Goal: Task Accomplishment & Management: Manage account settings

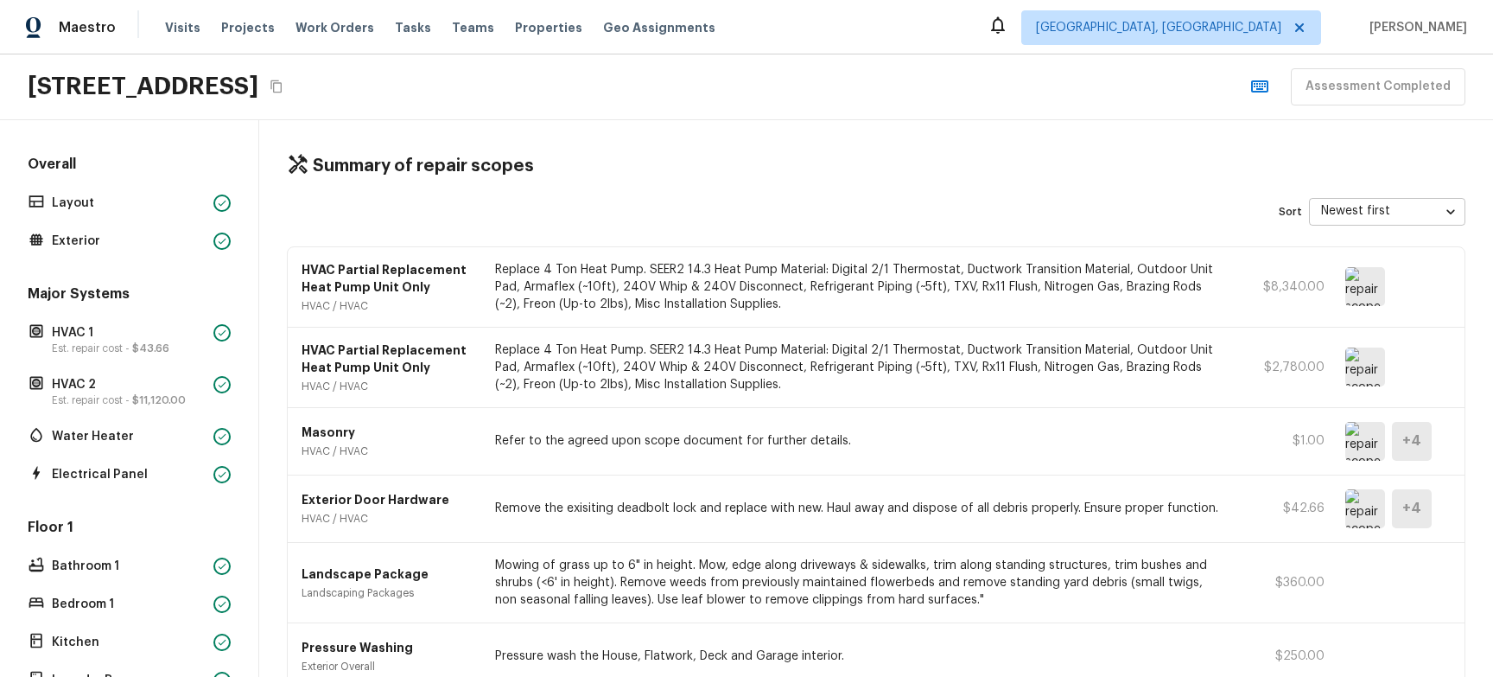
click at [704, 66] on div "[STREET_ADDRESS] Assessment Completed" at bounding box center [746, 87] width 1493 height 66
click at [859, 55] on div "4614 Still Meadow Ln, Lancaster, CA 93536 Assessment Completed" at bounding box center [746, 87] width 1493 height 66
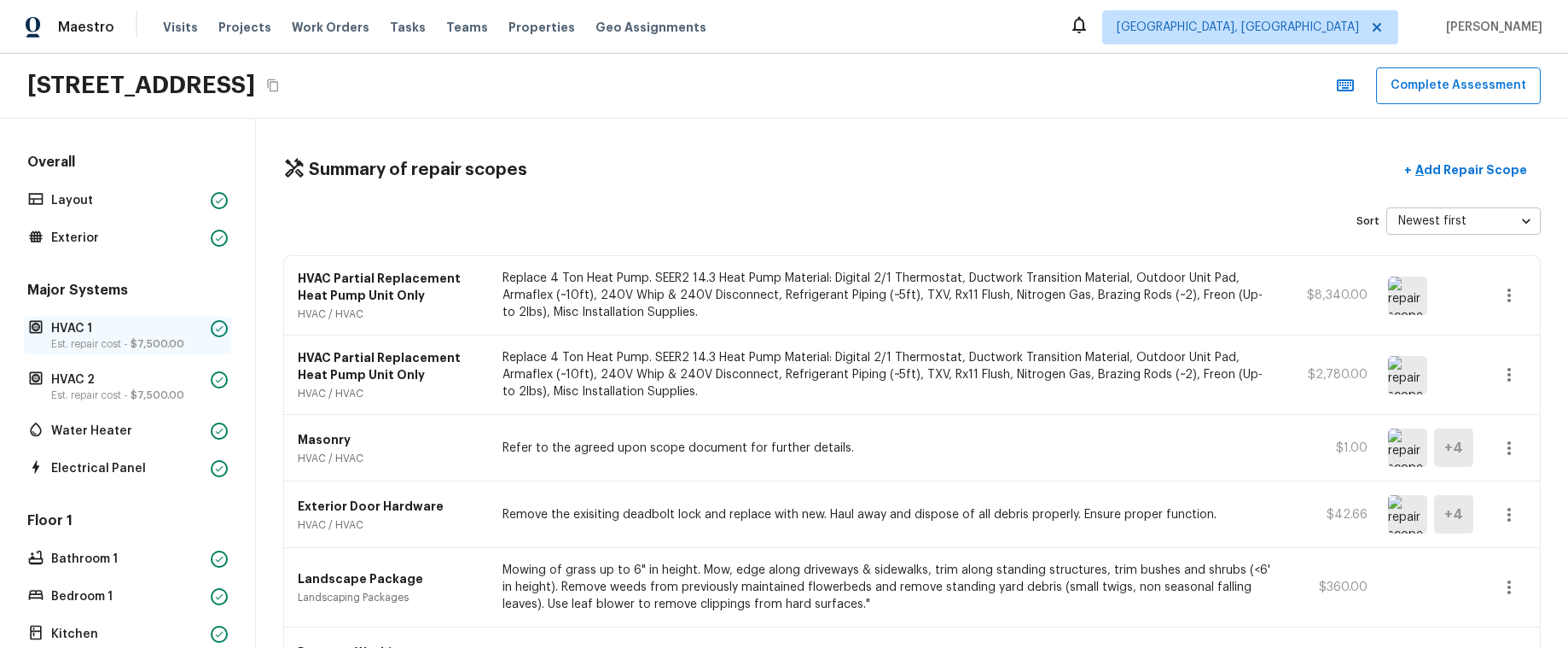
click at [157, 348] on span "$7,500.00" at bounding box center [157, 344] width 53 height 10
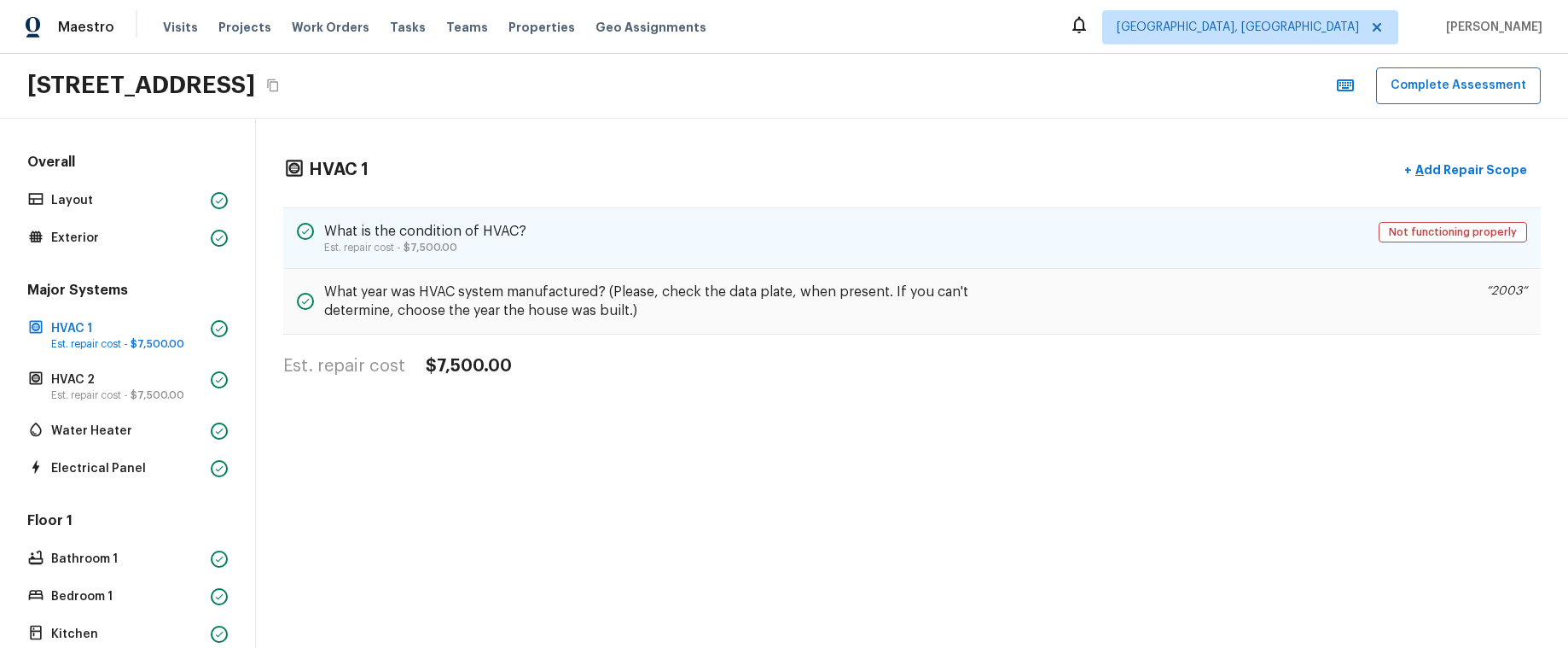
click at [574, 255] on div "What is the condition of HVAC? Est. repair cost - $7,500.00 Not functioning pro…" at bounding box center [912, 238] width 1258 height 61
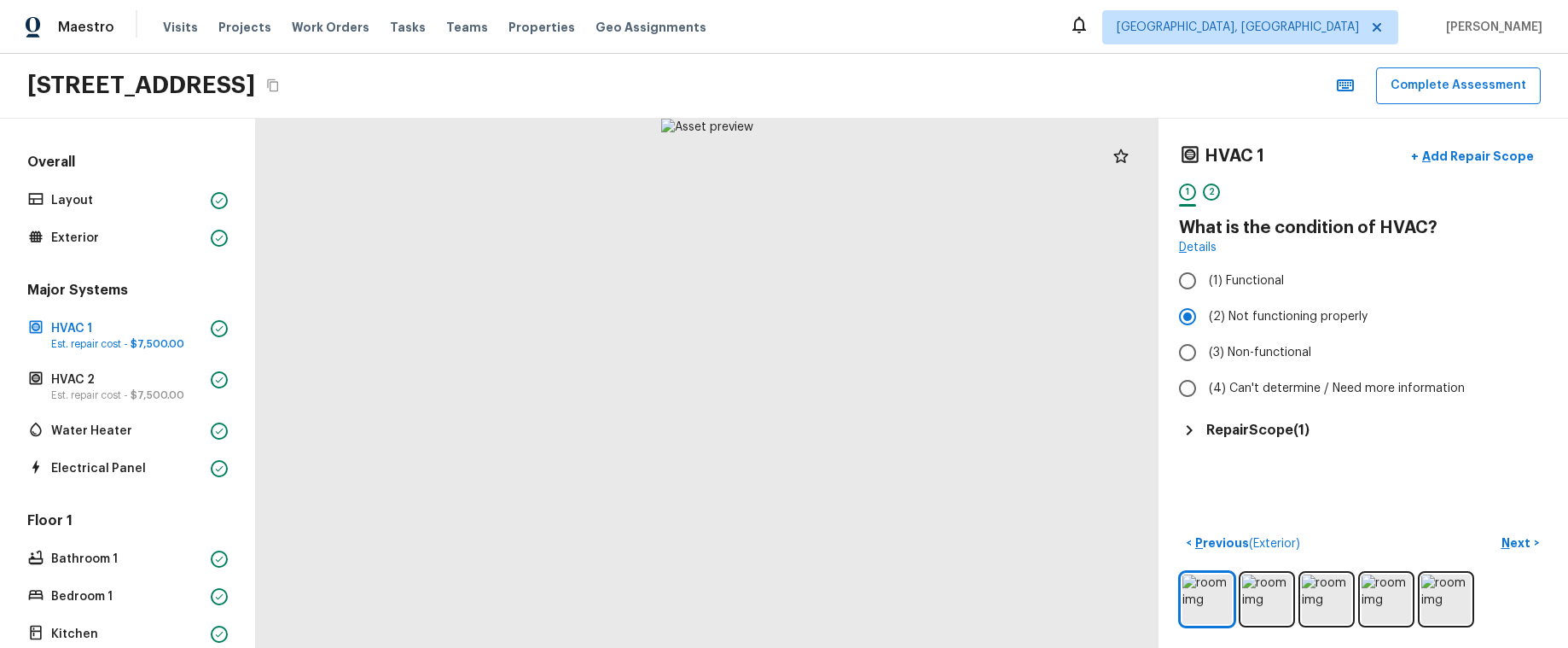
click at [1309, 433] on h5 "Repair Scope ( 1 )" at bounding box center [1258, 430] width 104 height 19
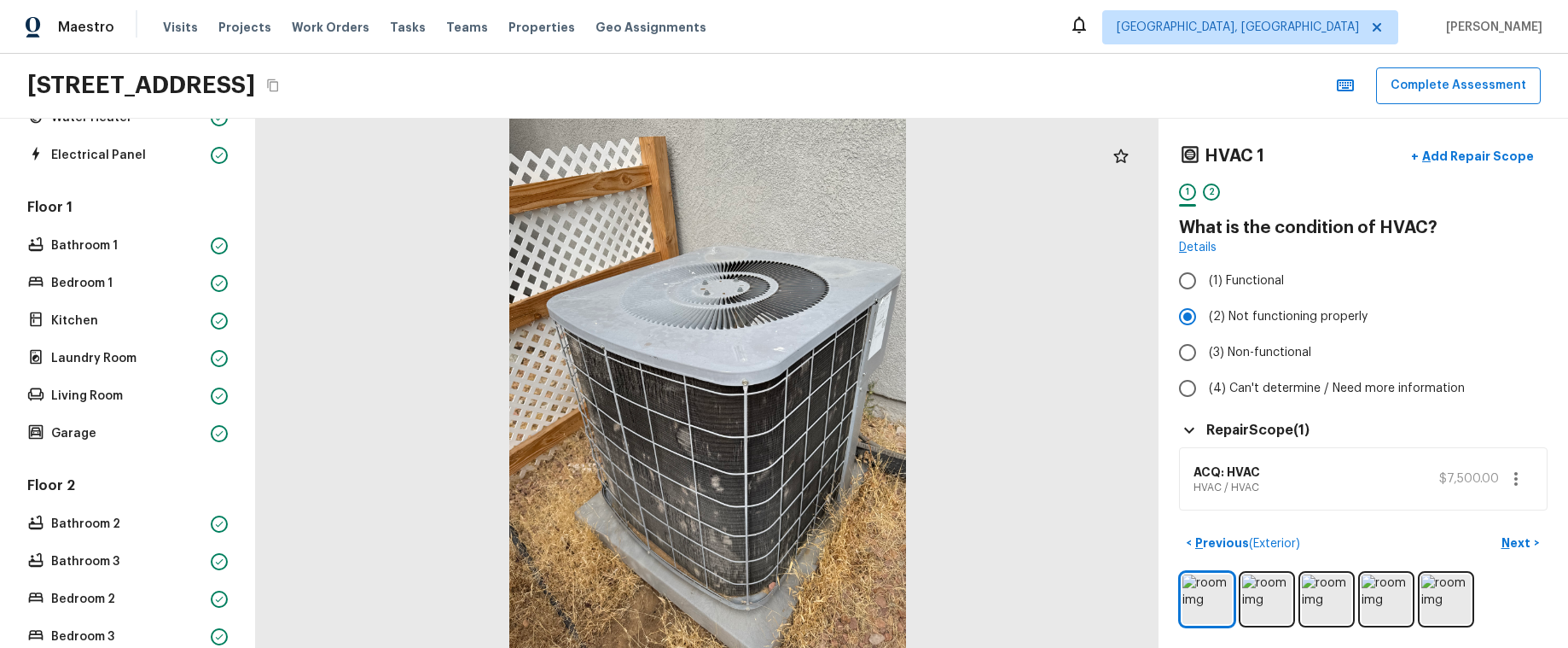
scroll to position [539, 0]
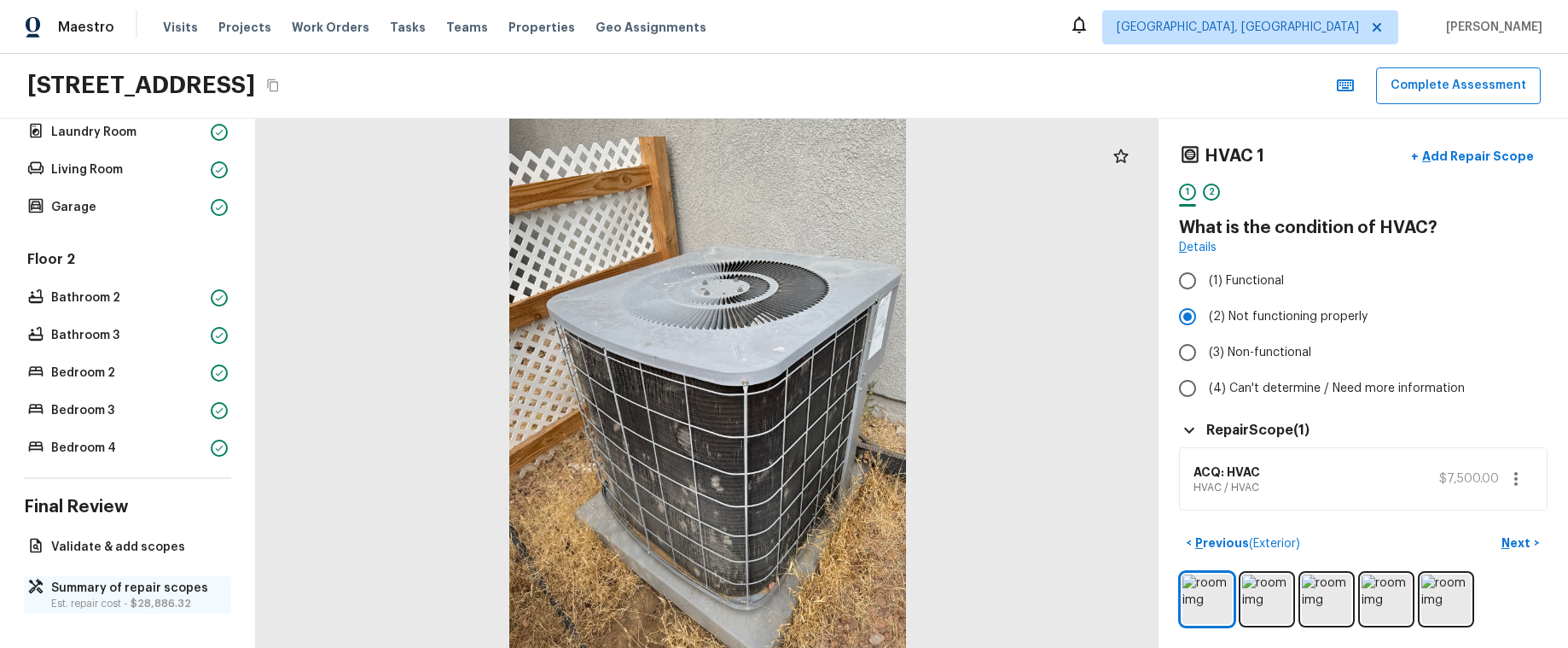
click at [118, 592] on p "Summary of repair scopes" at bounding box center [136, 588] width 170 height 17
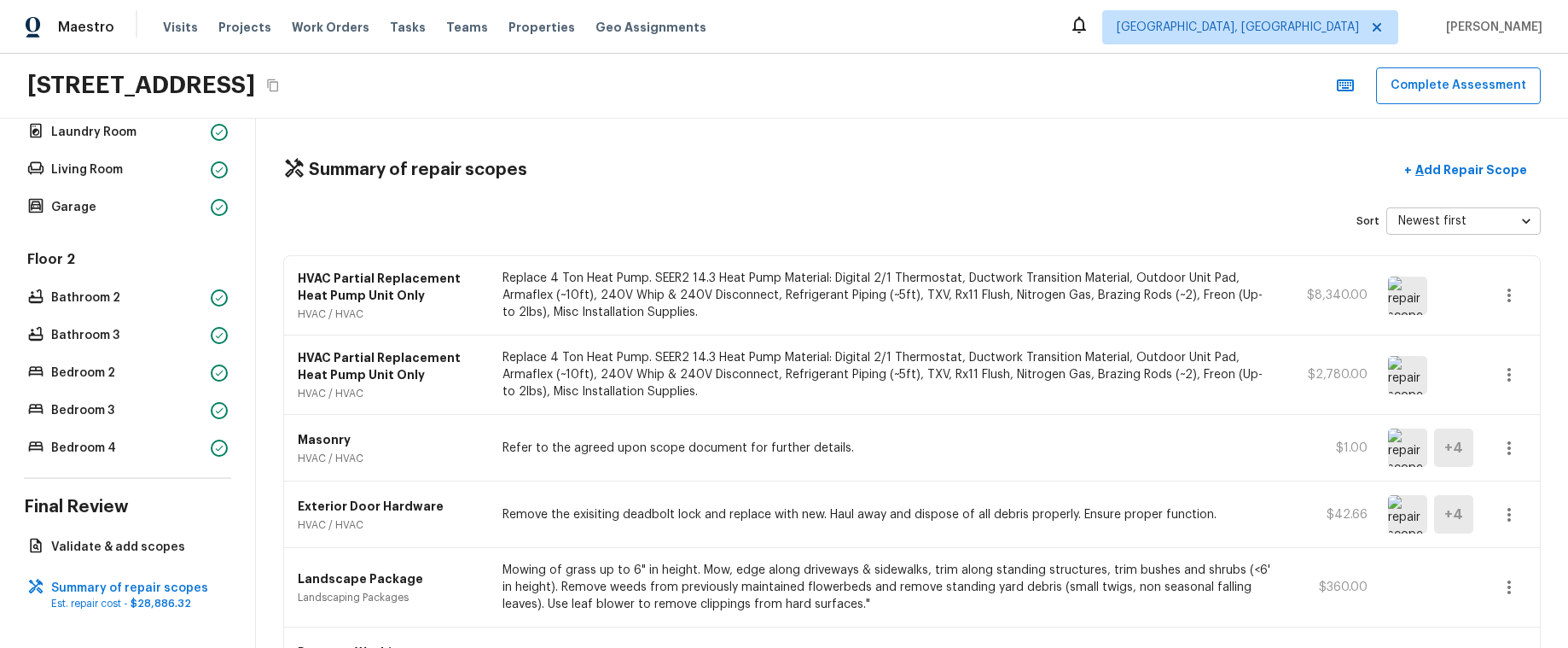
scroll to position [0, 0]
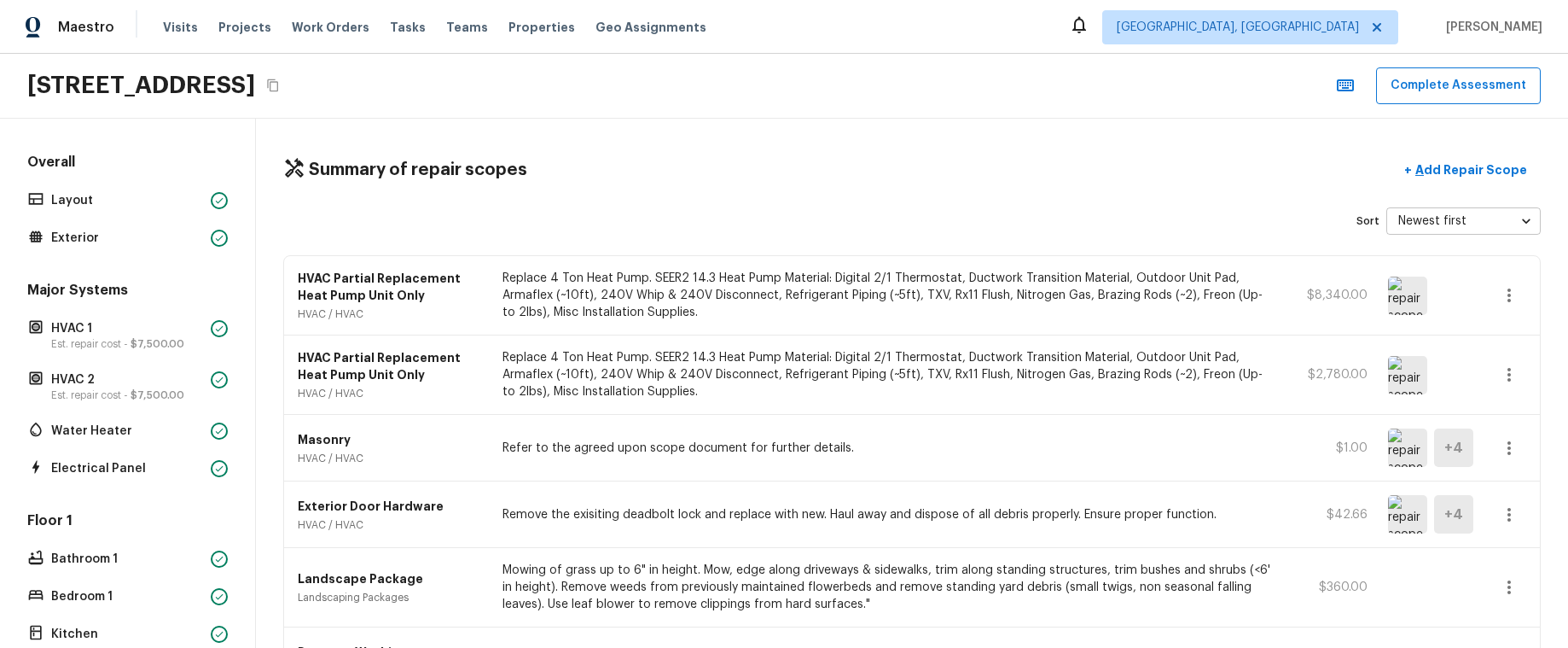
click at [797, 120] on div "Summary of repair scopes + Add Repair Scope Sort Newest first newestFirst ​ HVA…" at bounding box center [911, 383] width 1312 height 529
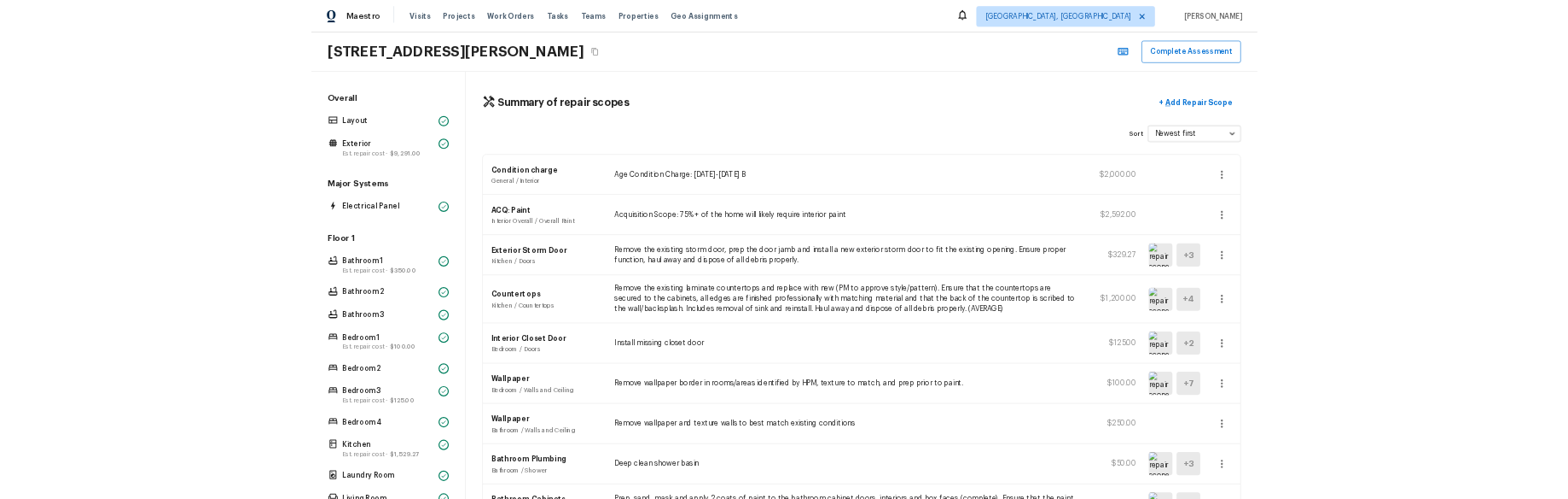
scroll to position [16, 0]
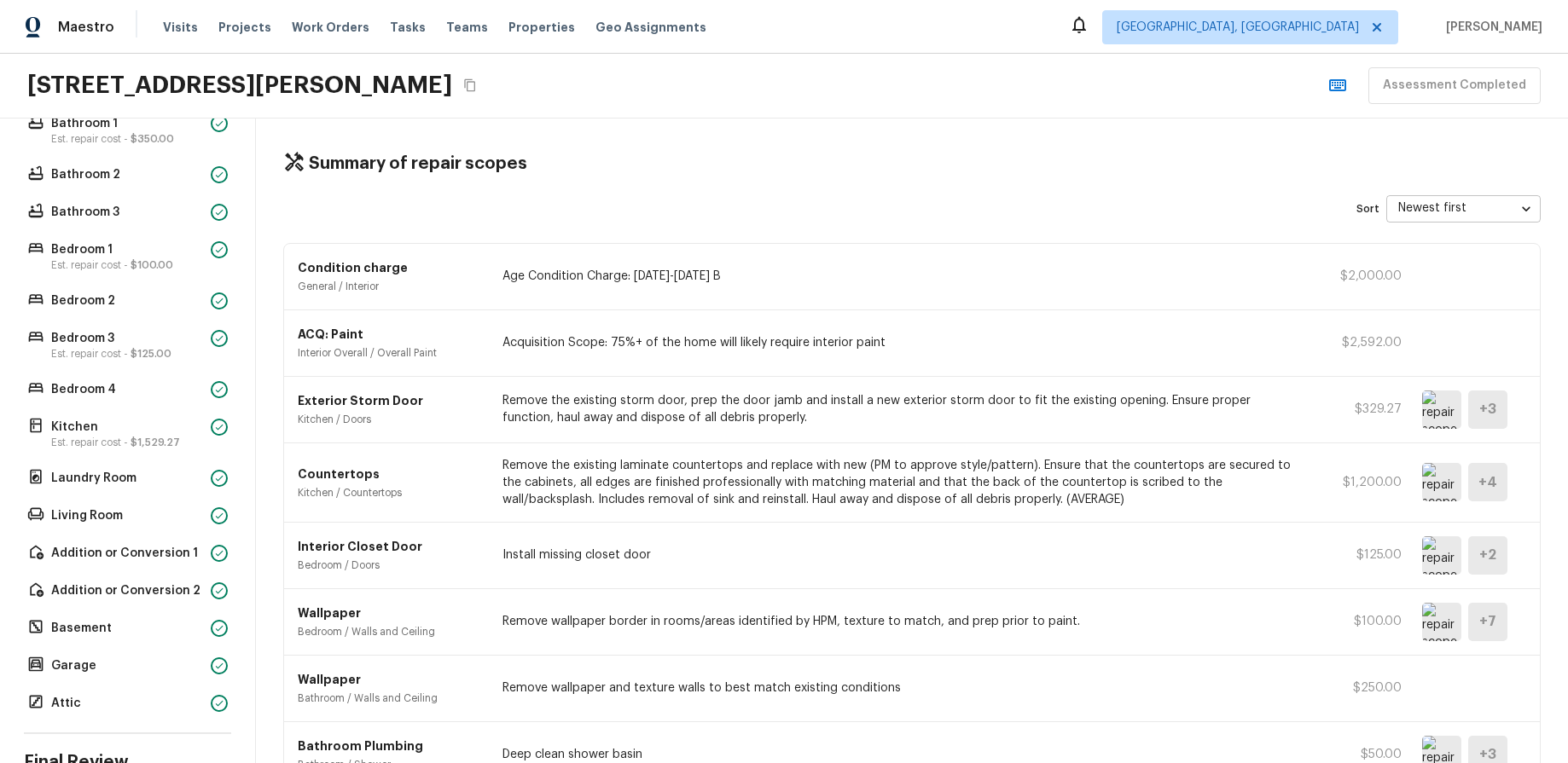
scroll to position [448, 0]
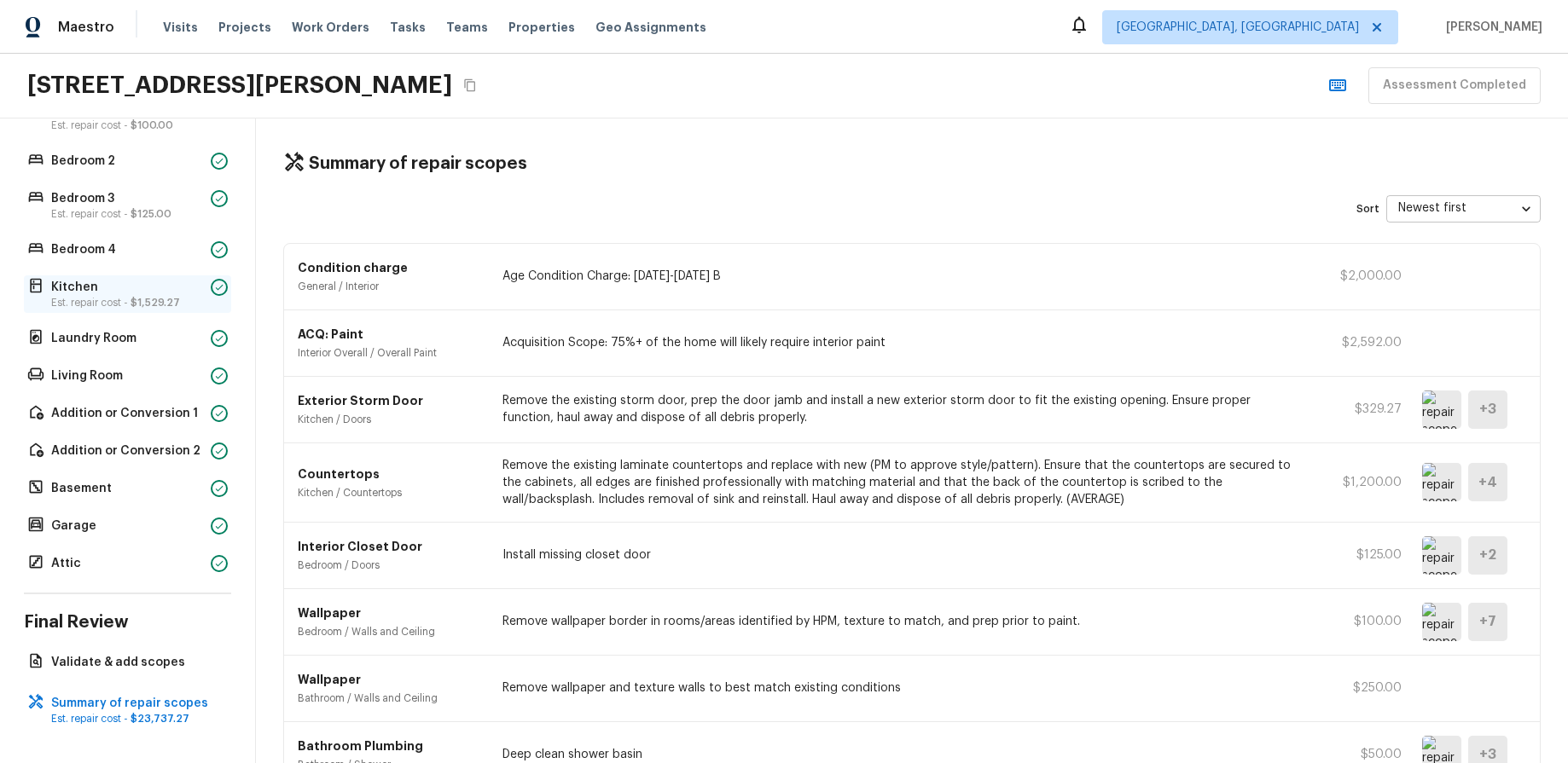
click at [139, 298] on span "$1,529.27" at bounding box center [155, 303] width 49 height 10
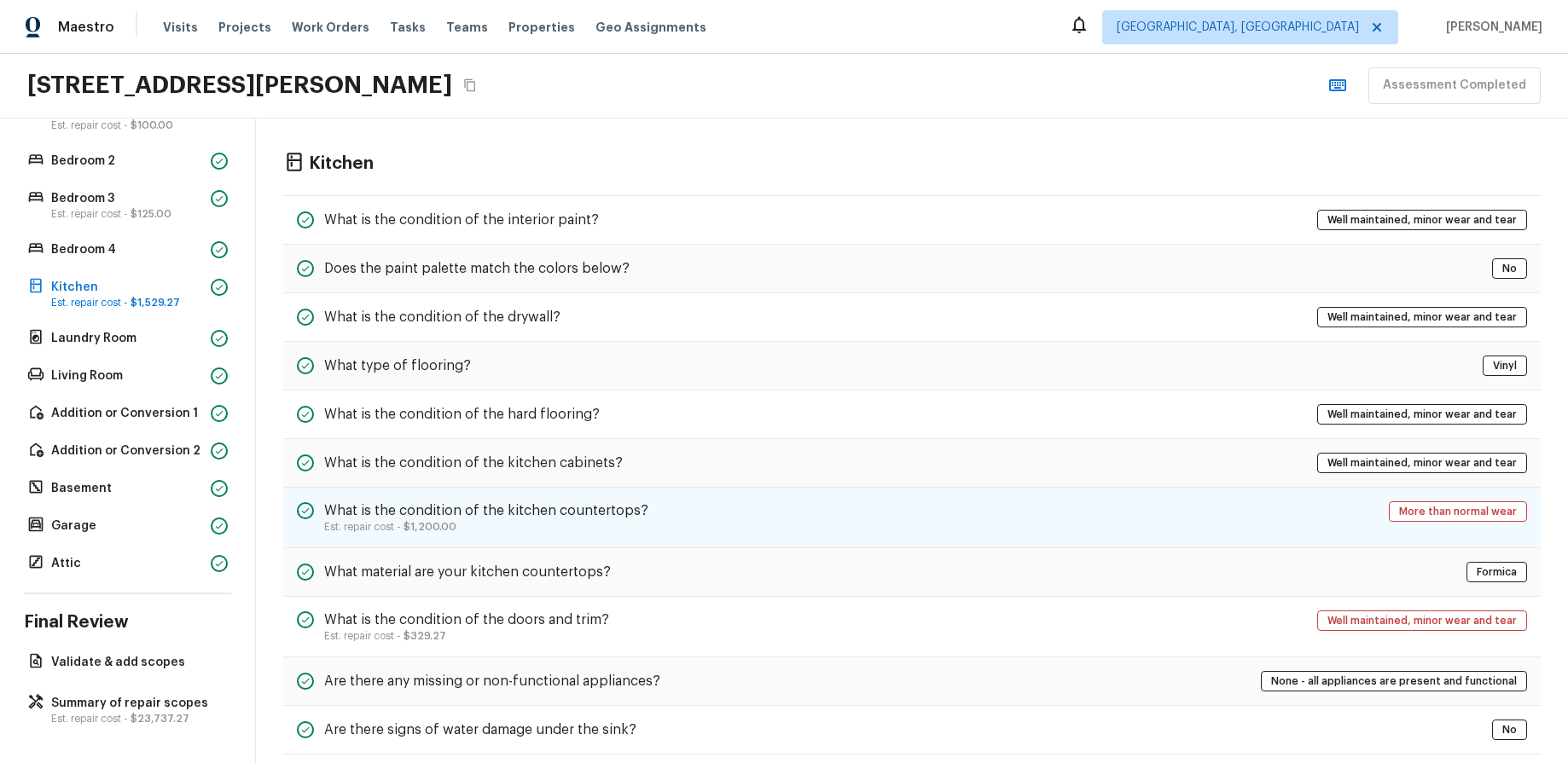
click at [802, 497] on div "What is the condition of the kitchen countertops? Est. repair cost - $1,200.00 …" at bounding box center [912, 517] width 1258 height 60
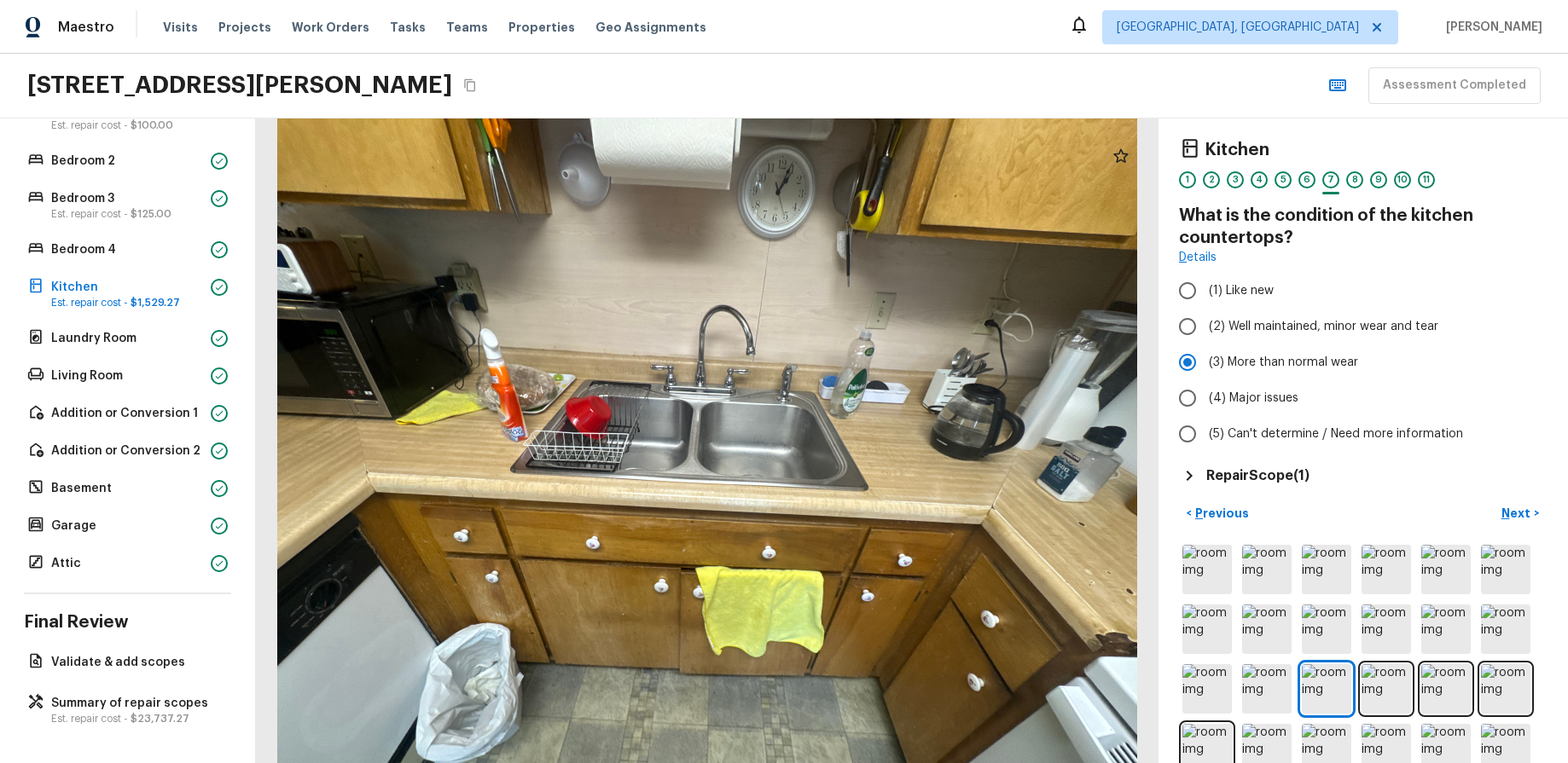
click at [1288, 473] on h5 "Repair Scope ( 1 )" at bounding box center [1258, 476] width 104 height 19
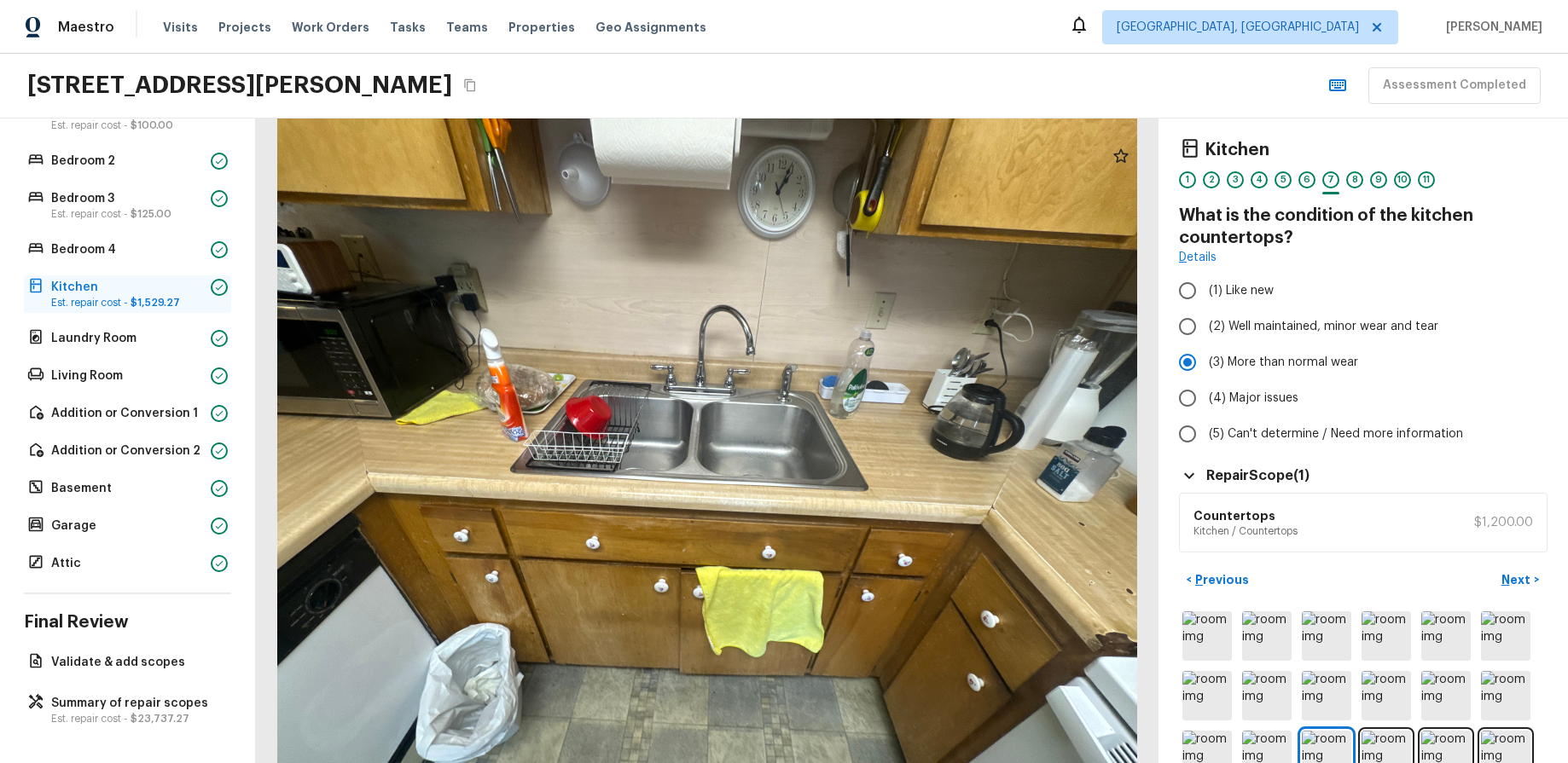
click at [147, 299] on span "$1,529.27" at bounding box center [155, 303] width 49 height 10
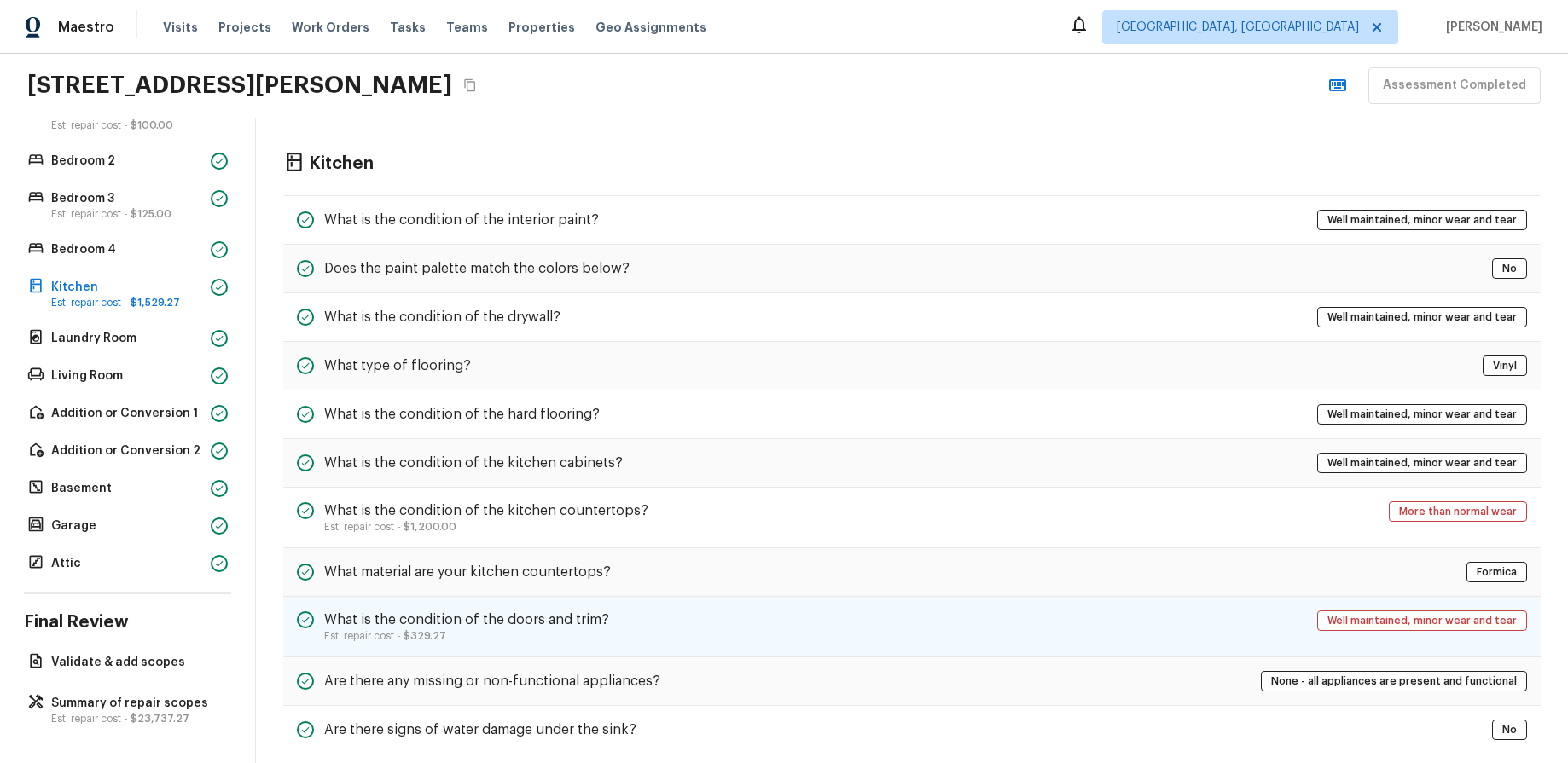
click at [483, 497] on p "Est. repair cost - $329.27" at bounding box center [466, 637] width 285 height 14
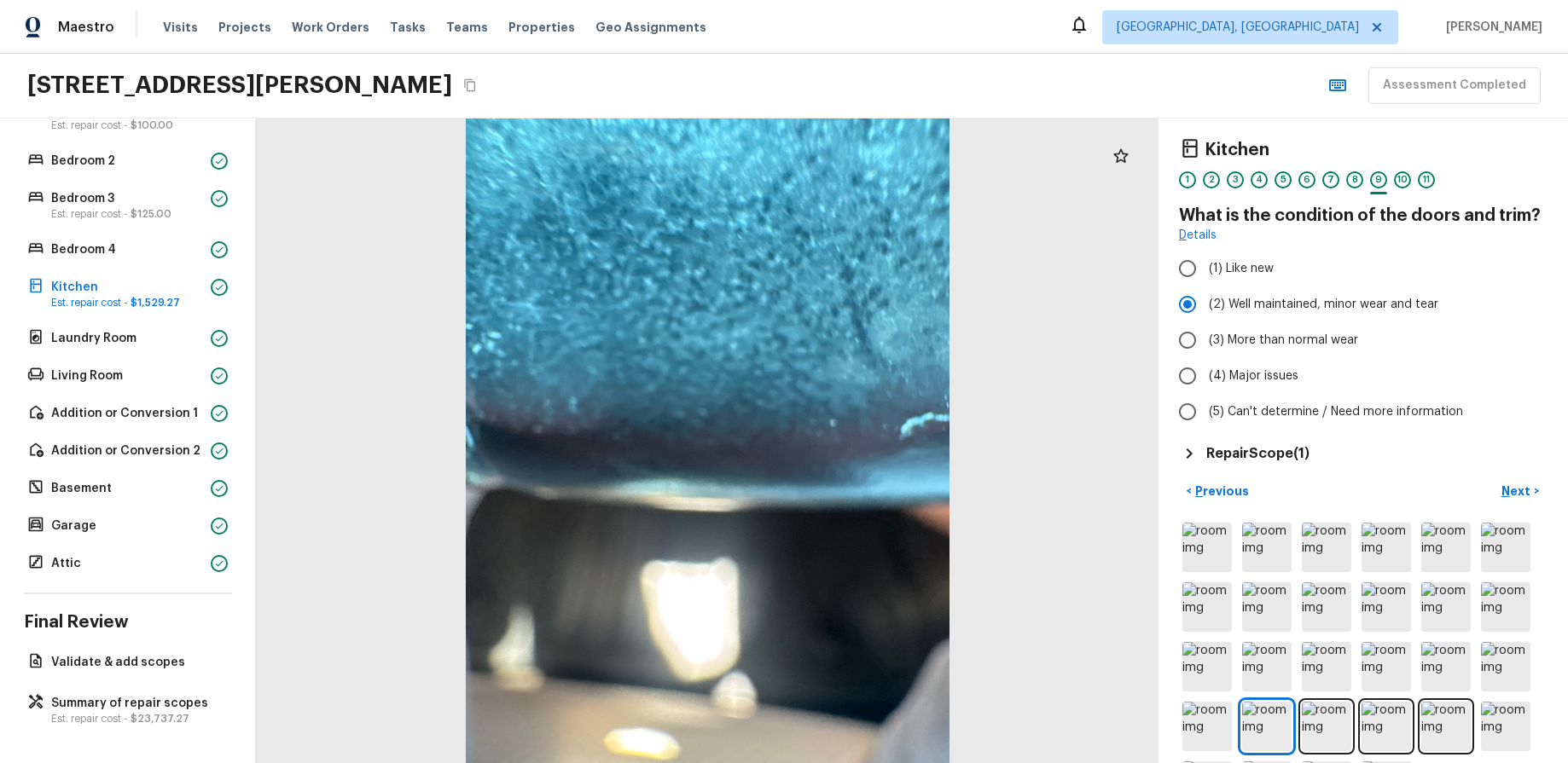
click at [1301, 448] on h5 "Repair Scope ( 1 )" at bounding box center [1258, 453] width 104 height 19
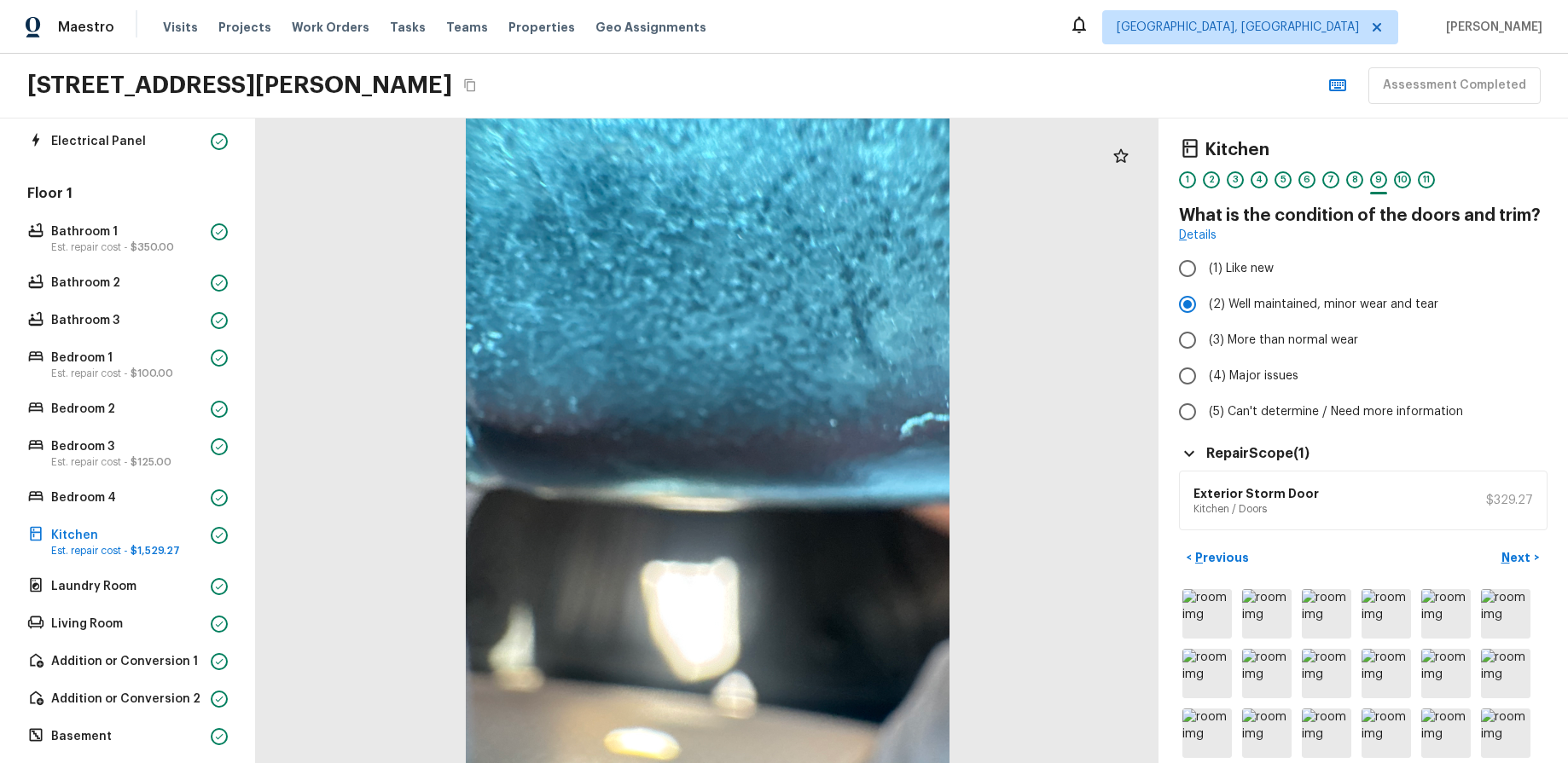
scroll to position [0, 0]
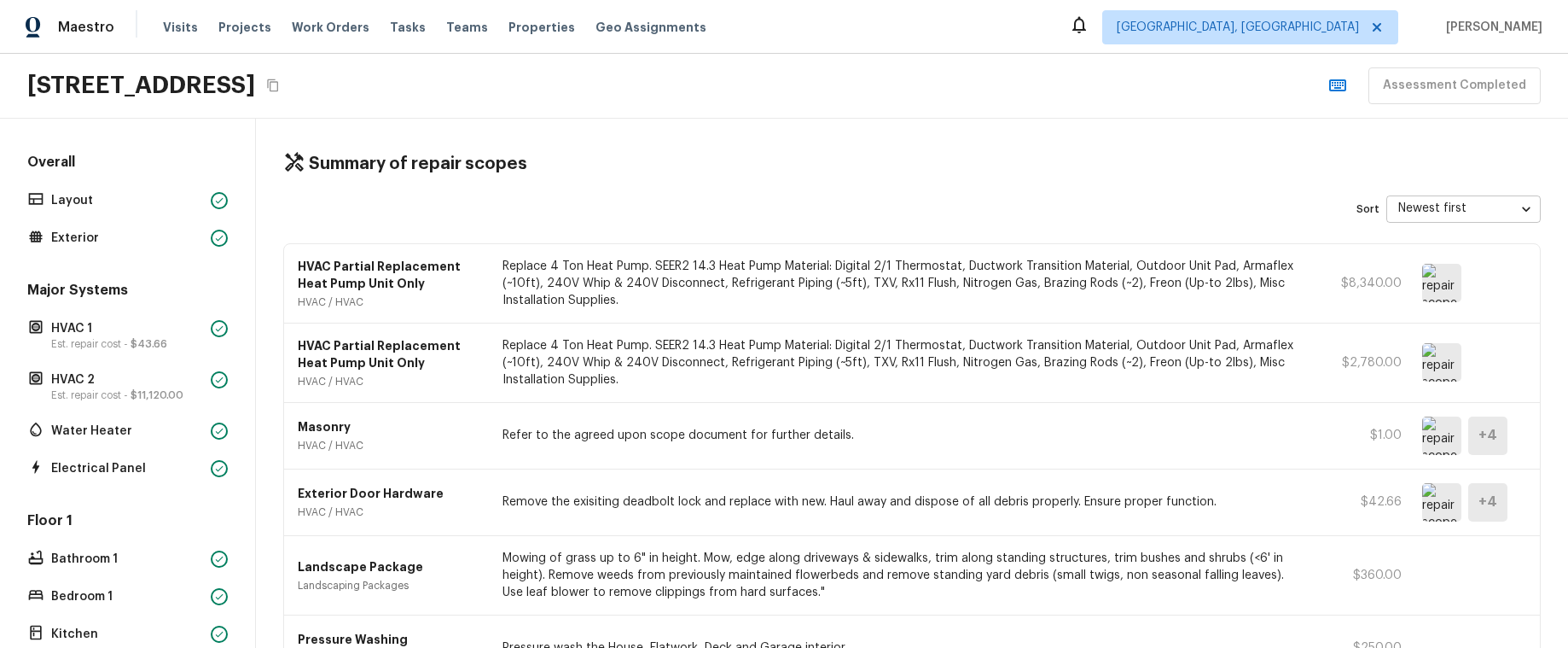
click at [1513, 281] on div "HVAC Partial Replacement Heat Pump Unit Only HVAC / HVAC Replace 4 Ton Heat Pum…" at bounding box center [912, 284] width 1256 height 79
click at [938, 173] on div "Summary of repair scopes" at bounding box center [912, 164] width 1258 height 22
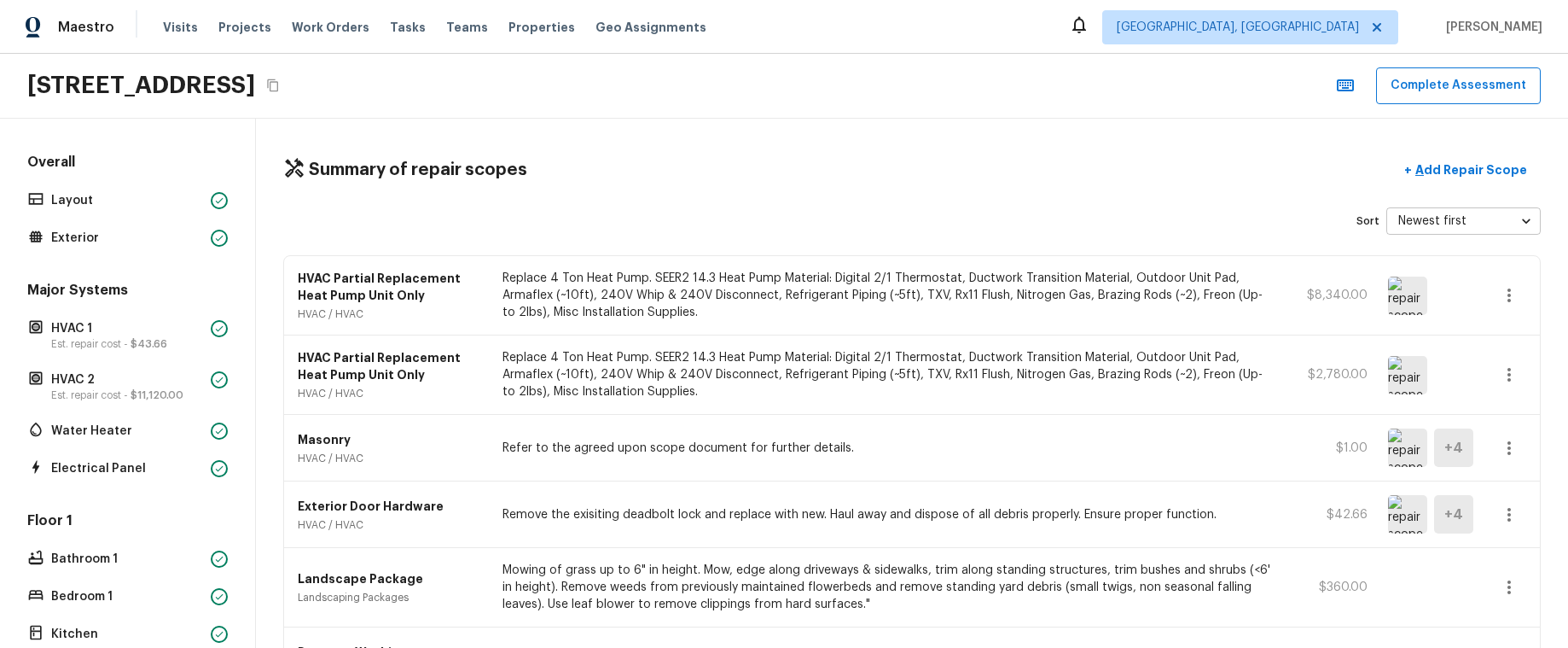
click at [1510, 292] on icon "button" at bounding box center [1509, 295] width 21 height 21
click at [1496, 349] on li "Edit" at bounding box center [1515, 345] width 79 height 51
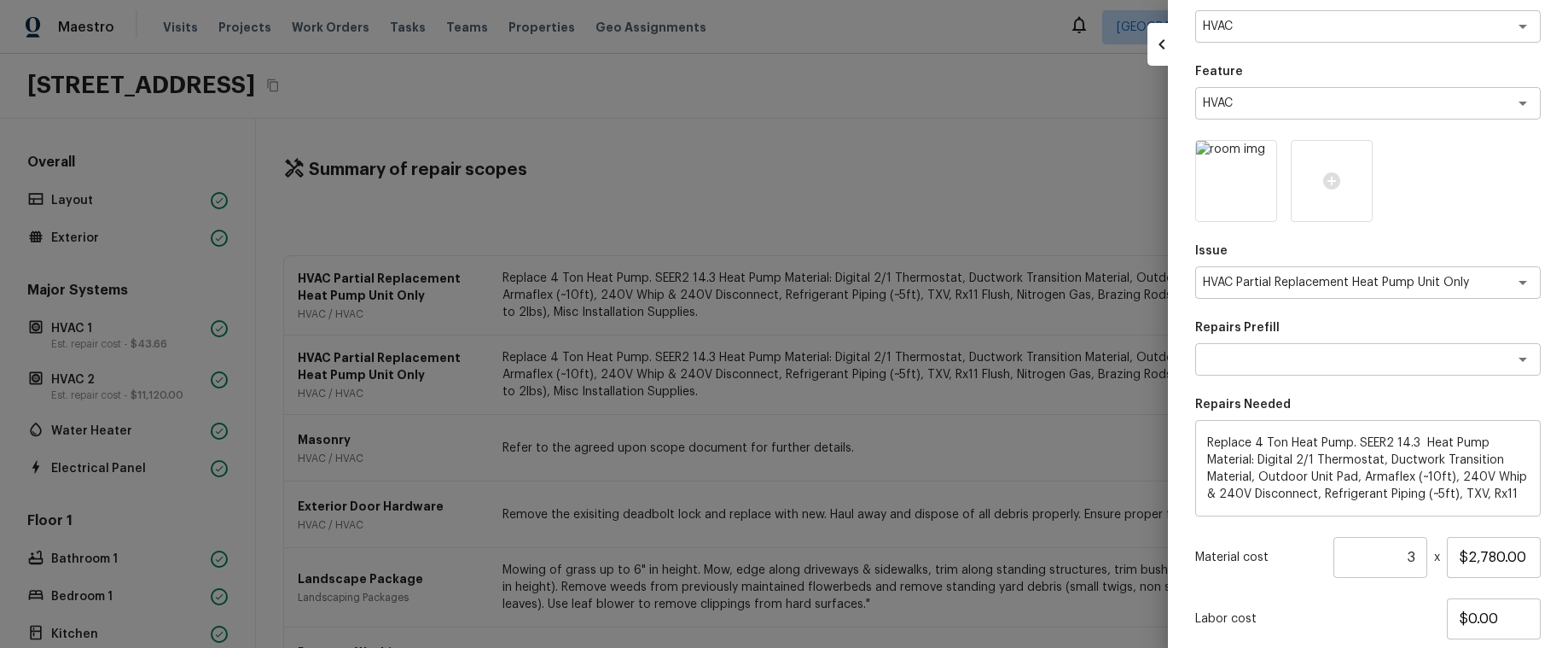
scroll to position [214, 0]
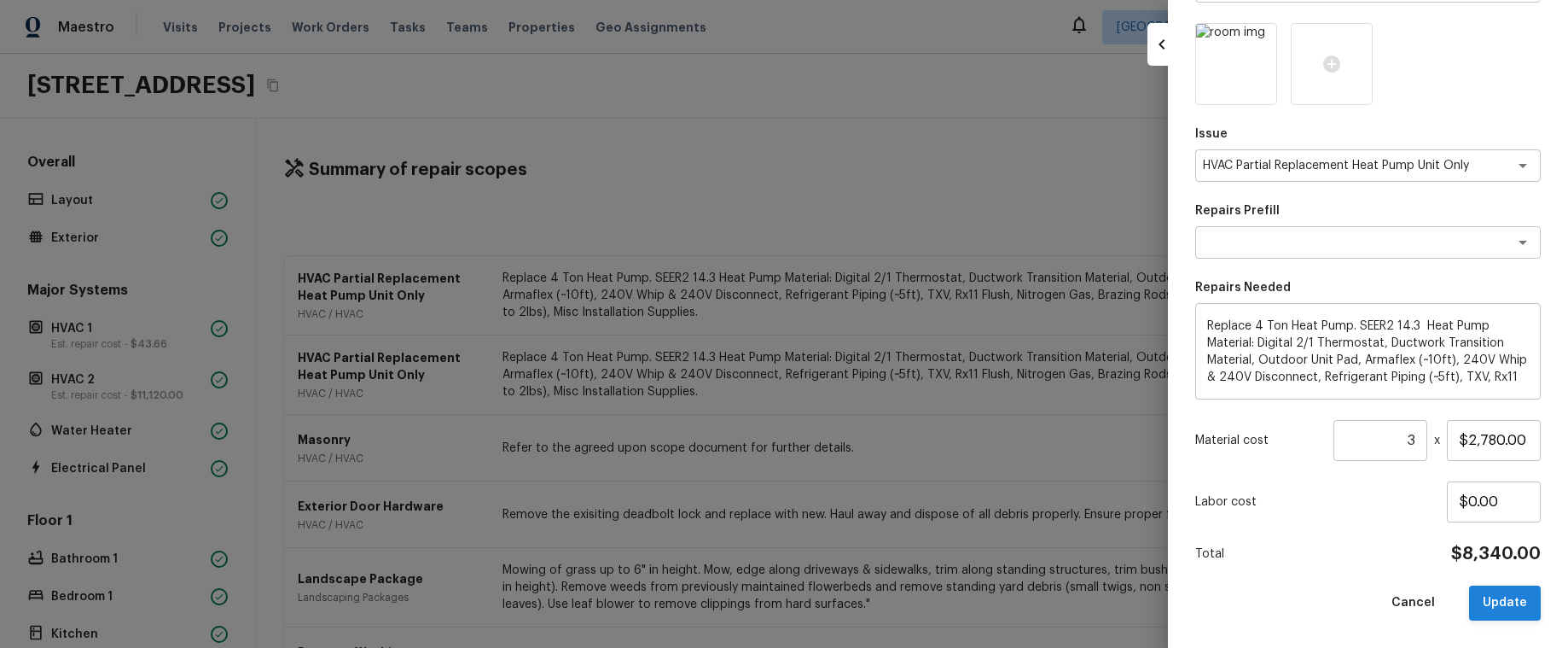
click at [1498, 612] on button "Update" at bounding box center [1505, 603] width 72 height 35
type input "1"
type input "$0.00"
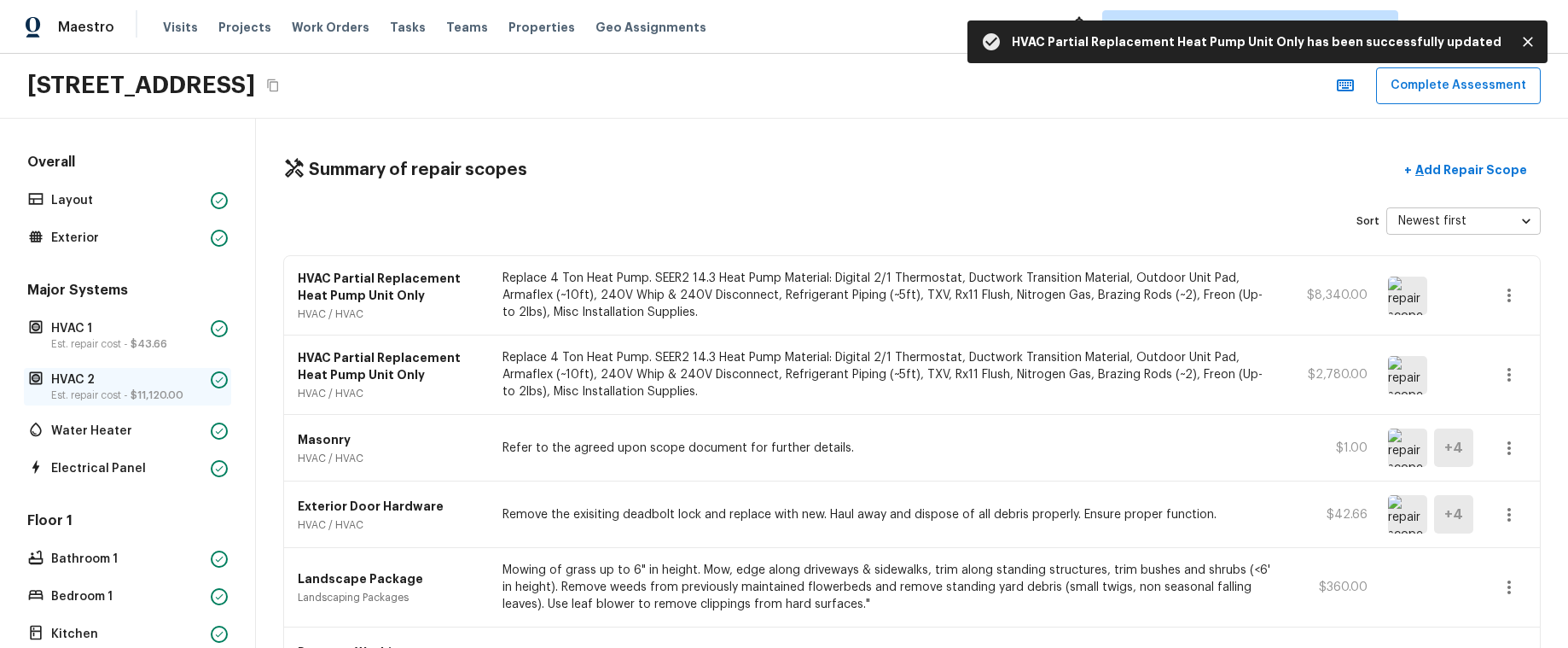
click at [141, 394] on span "$11,120.00" at bounding box center [157, 395] width 53 height 10
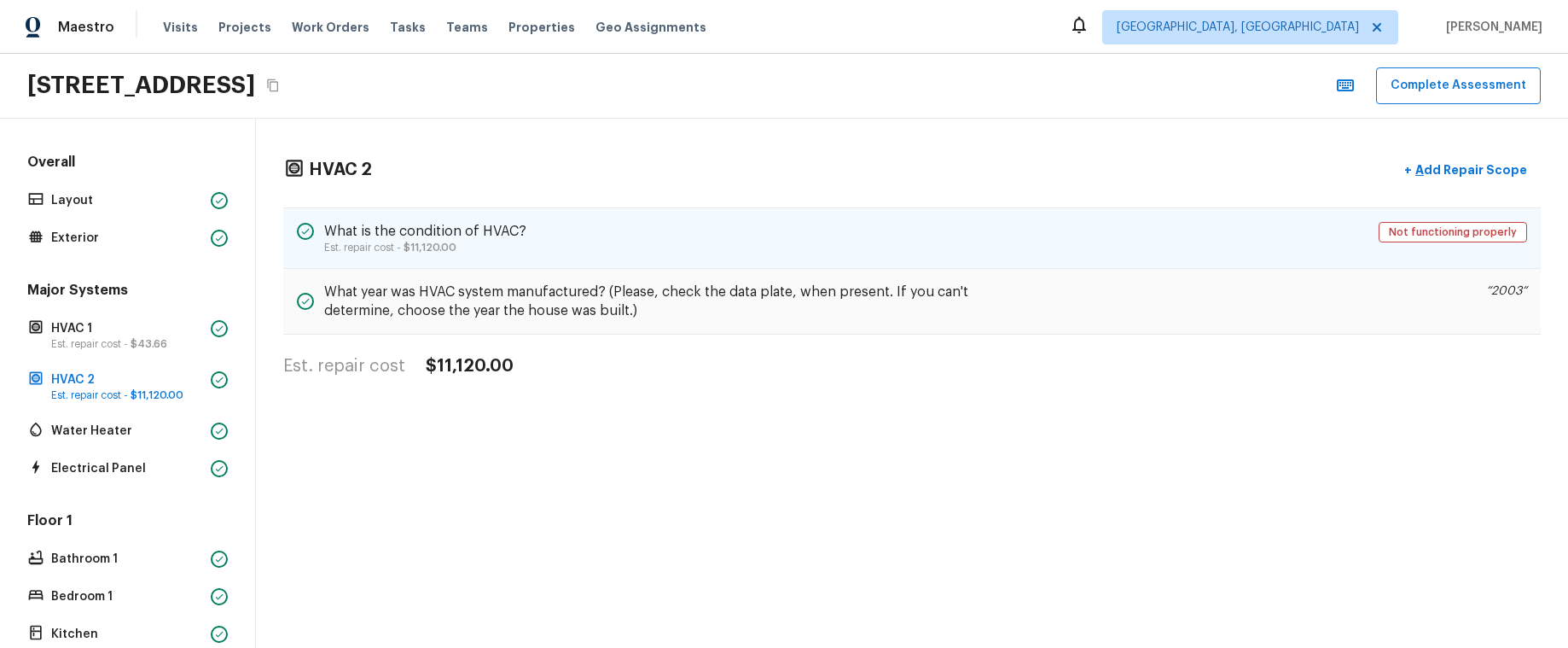
click at [856, 230] on div "What is the condition of HVAC? Est. repair cost - $11,120.00 Not functioning pr…" at bounding box center [912, 238] width 1258 height 61
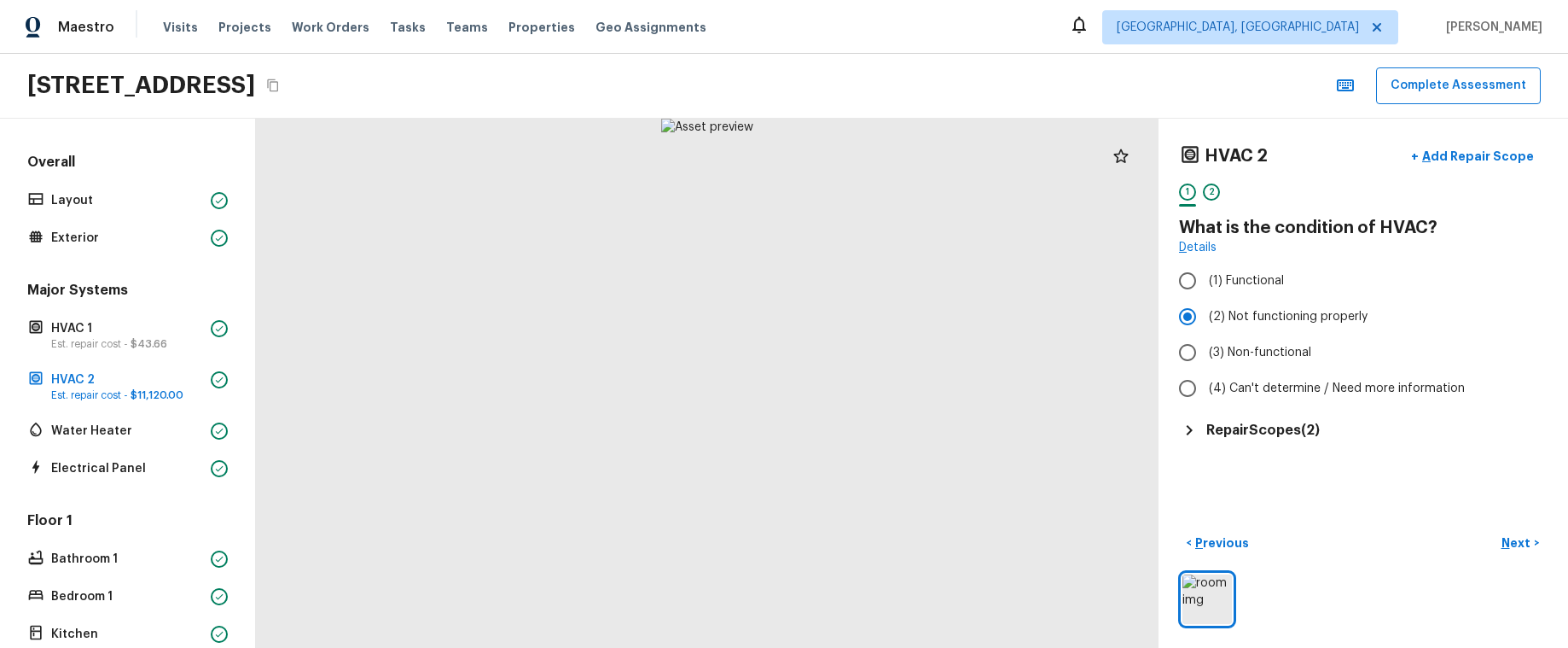
click at [1239, 424] on h5 "Repair Scopes ( 2 )" at bounding box center [1263, 430] width 114 height 19
